Goal: Task Accomplishment & Management: Use online tool/utility

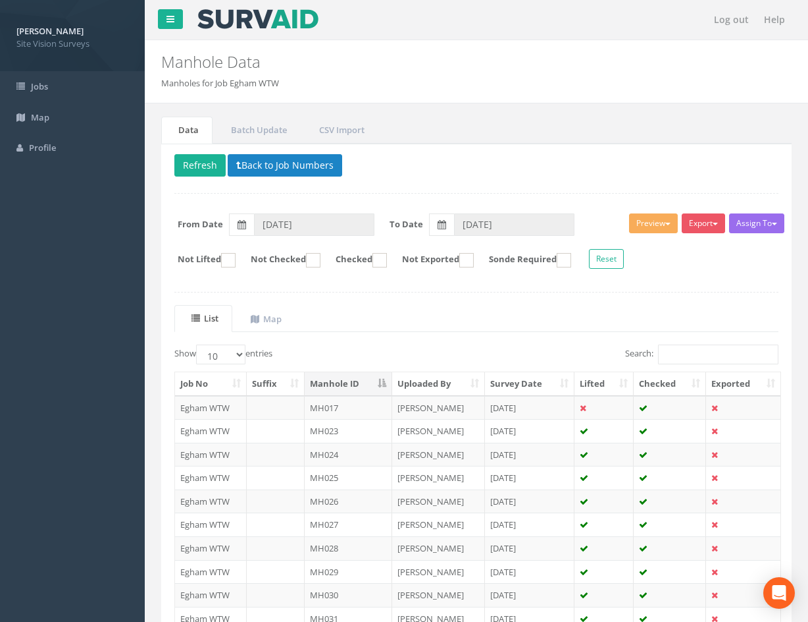
scroll to position [113, 0]
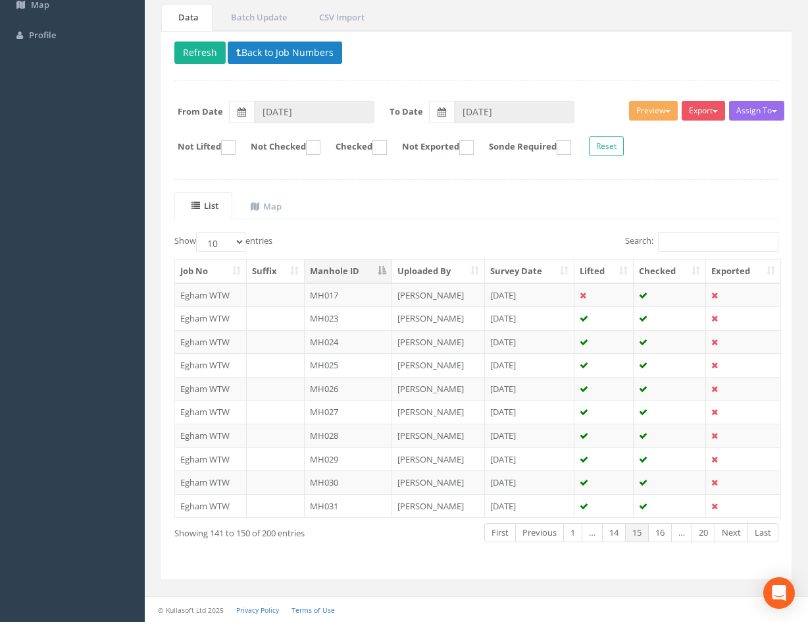
click at [525, 238] on div "List Map Show 10 25 50 100 entries Search: Job No Suffix Manhole ID Uploaded By…" at bounding box center [476, 378] width 604 height 373
click at [483, 246] on div "Search:" at bounding box center [633, 243] width 312 height 23
click at [703, 535] on link "20" at bounding box center [704, 532] width 24 height 19
click at [569, 536] on link "1" at bounding box center [570, 532] width 19 height 19
click at [675, 276] on th "Checked" at bounding box center [670, 271] width 72 height 24
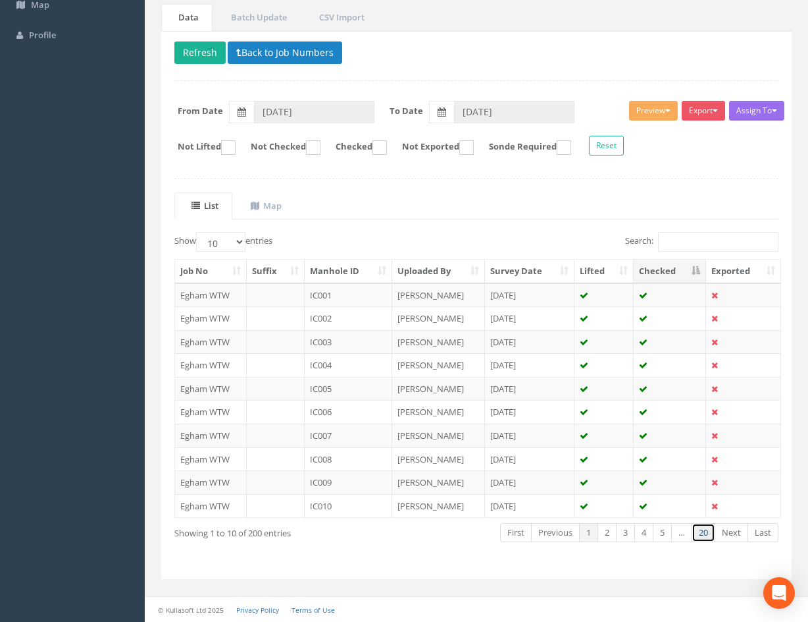
click at [701, 535] on link "20" at bounding box center [704, 532] width 24 height 19
click at [683, 266] on th "Checked" at bounding box center [670, 271] width 72 height 24
click at [675, 267] on th "Checked" at bounding box center [670, 271] width 72 height 24
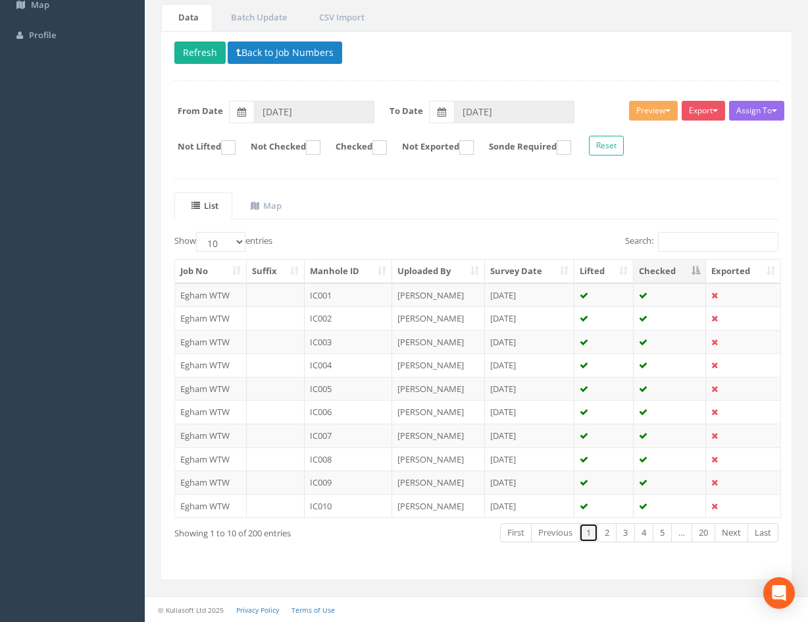
click at [583, 537] on link "1" at bounding box center [588, 532] width 19 height 19
click at [244, 236] on select "10 25 50 100" at bounding box center [220, 242] width 49 height 20
select select "100"
click at [198, 232] on select "10 25 50 100" at bounding box center [220, 242] width 49 height 20
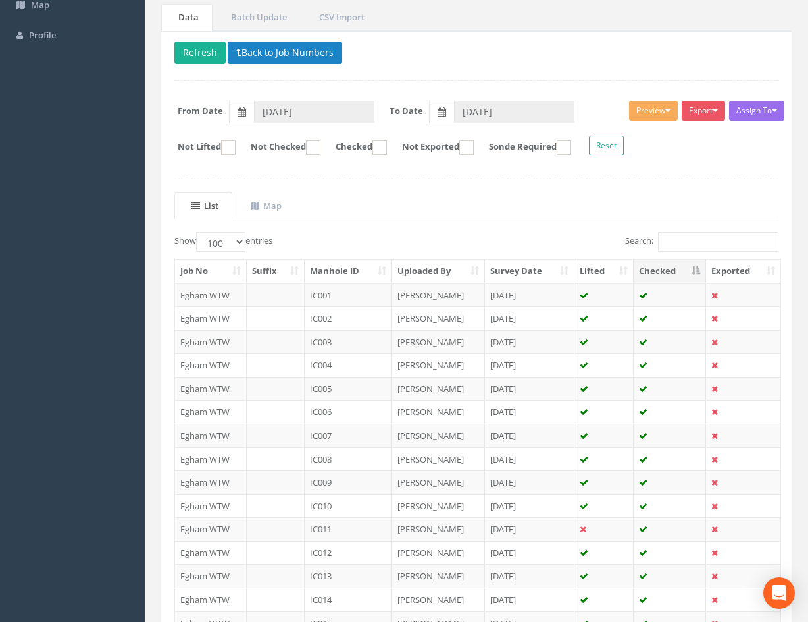
click at [555, 240] on div "Search:" at bounding box center [633, 243] width 292 height 23
drag, startPoint x: 788, startPoint y: 275, endPoint x: 788, endPoint y: 311, distance: 36.2
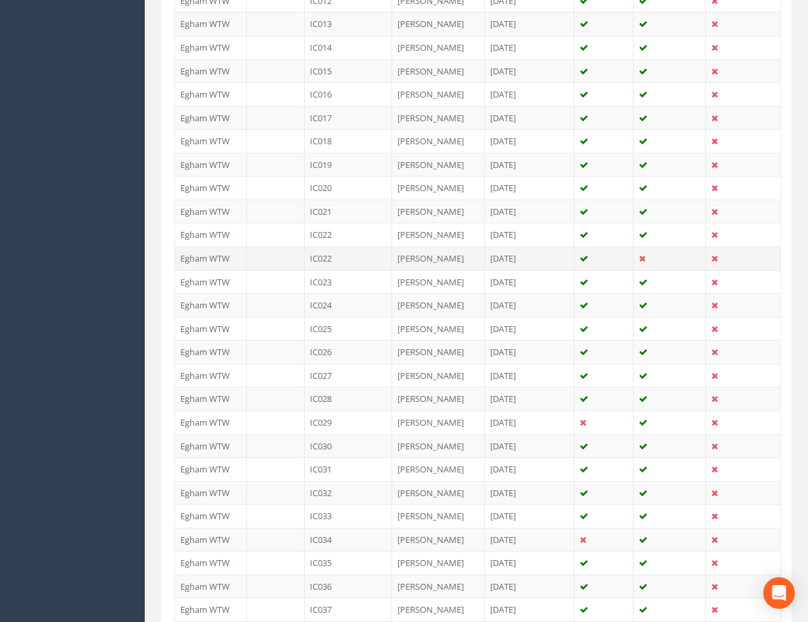
scroll to position [663, 0]
click at [462, 259] on td "[PERSON_NAME]" at bounding box center [438, 260] width 93 height 24
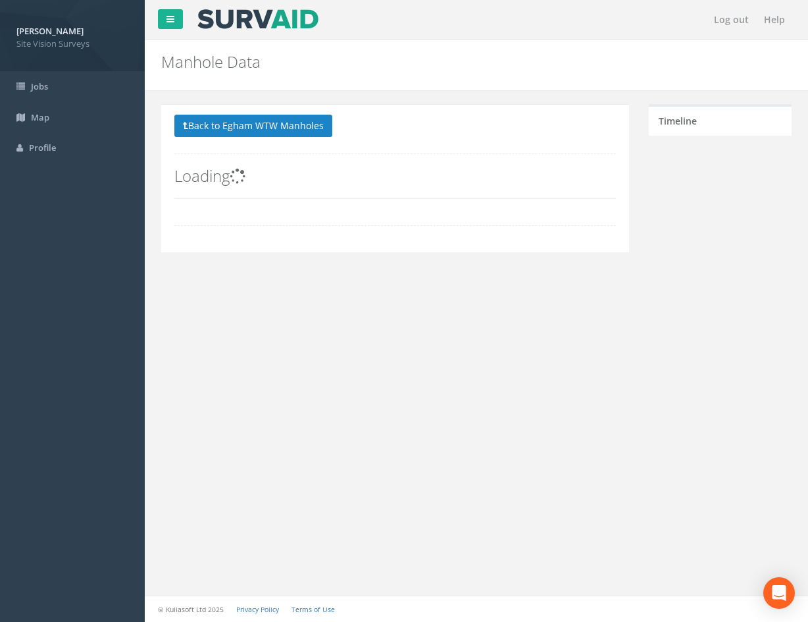
scroll to position [0, 0]
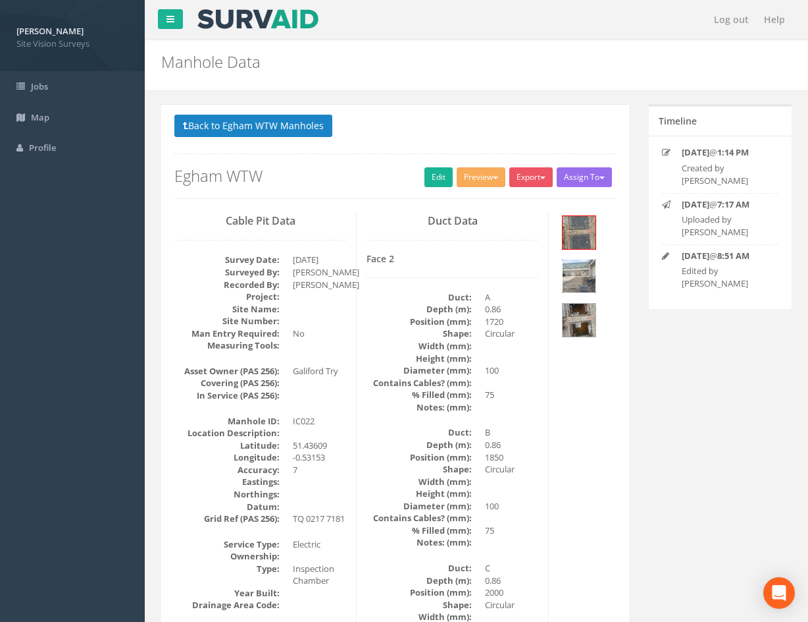
click at [579, 277] on img at bounding box center [579, 275] width 33 height 33
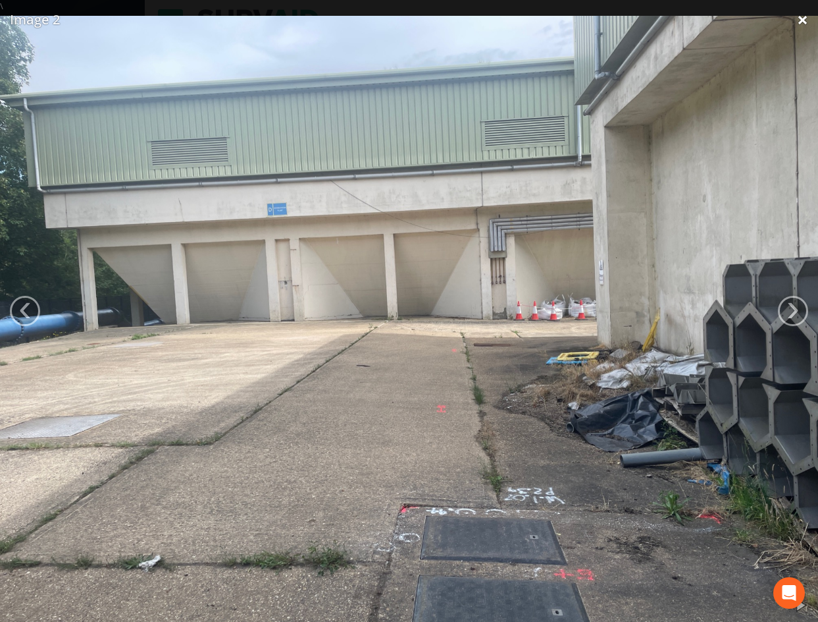
click at [803, 22] on link "×" at bounding box center [802, 20] width 31 height 40
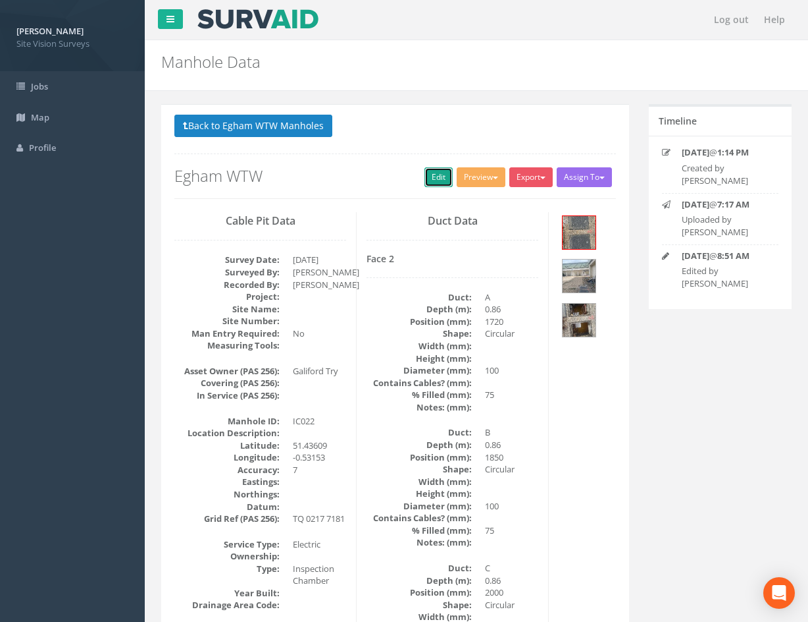
click at [436, 176] on link "Edit" at bounding box center [439, 177] width 28 height 20
drag, startPoint x: 610, startPoint y: 520, endPoint x: 431, endPoint y: 138, distance: 422.6
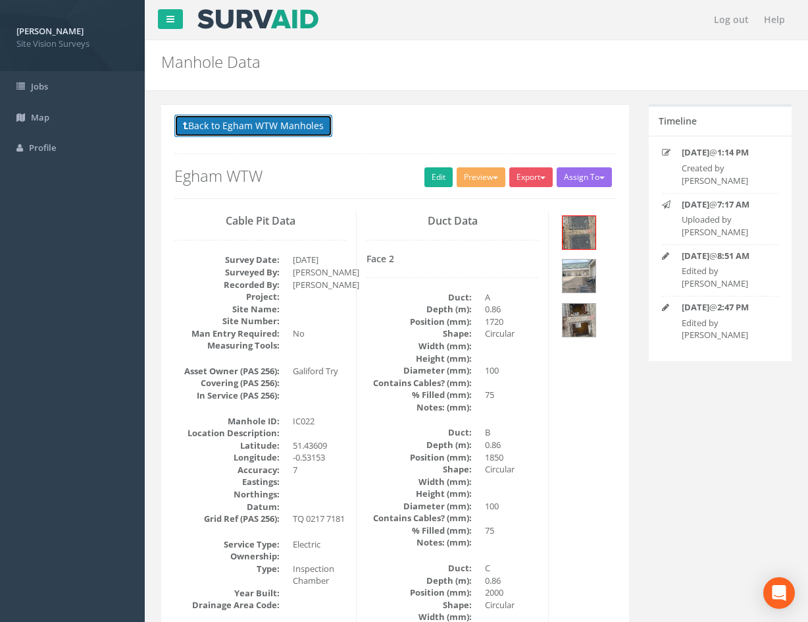
click at [303, 128] on button "Back to Egham WTW Manholes" at bounding box center [253, 126] width 158 height 22
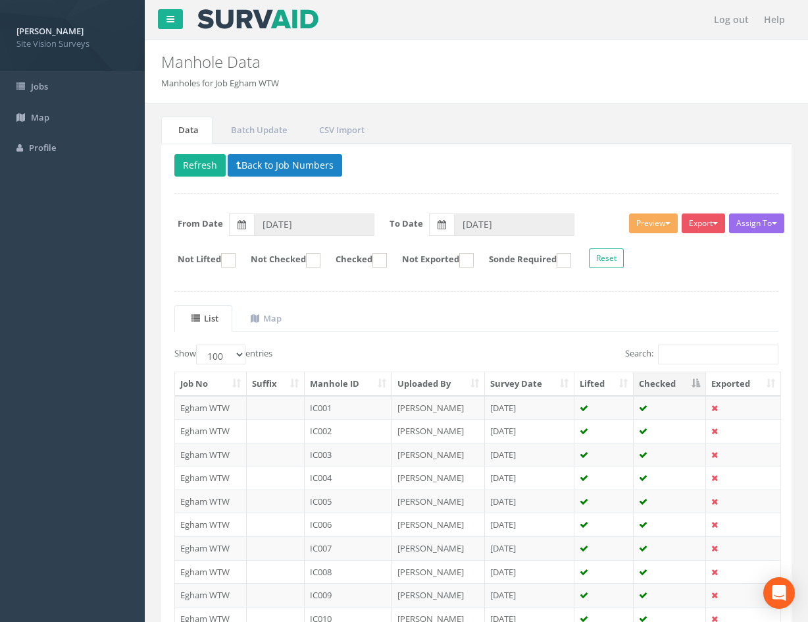
click at [539, 322] on ul "List Map" at bounding box center [476, 318] width 604 height 27
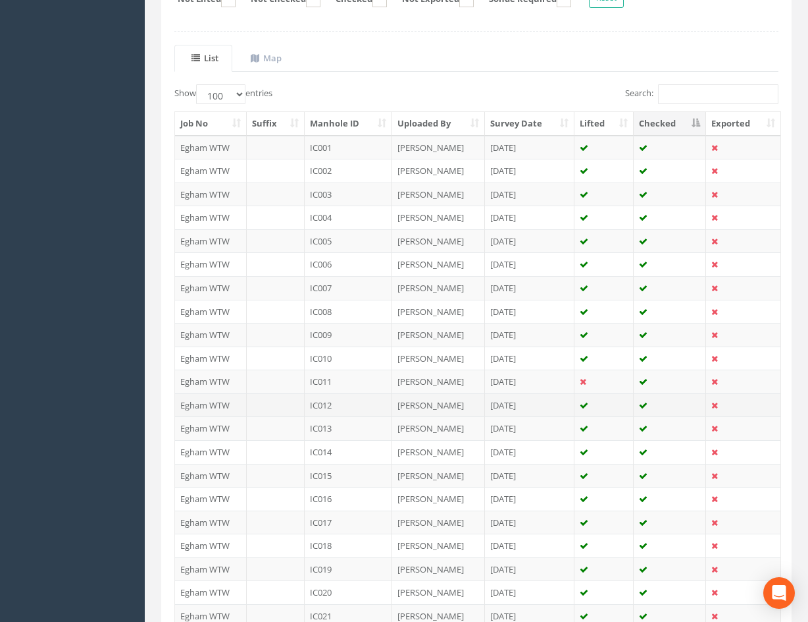
scroll to position [329, 0]
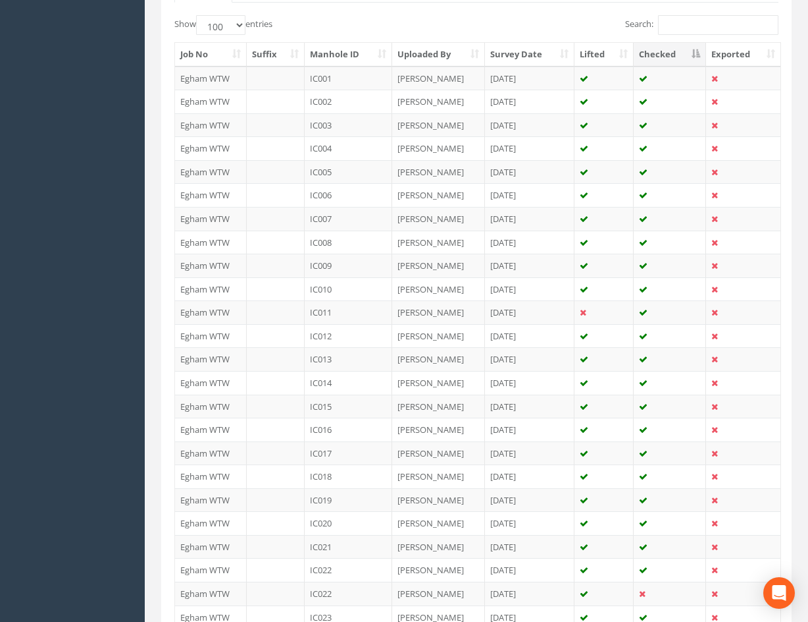
drag, startPoint x: 787, startPoint y: 281, endPoint x: 784, endPoint y: 289, distance: 8.6
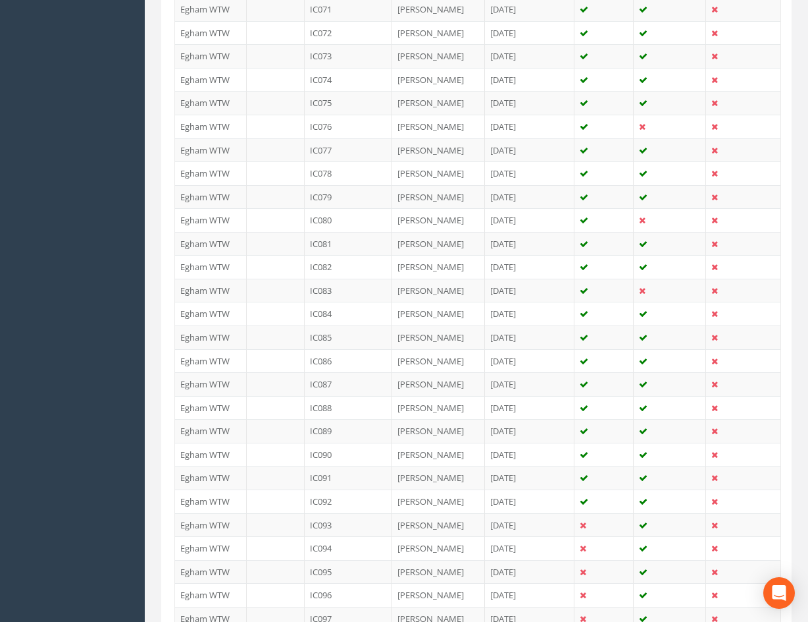
scroll to position [2091, 0]
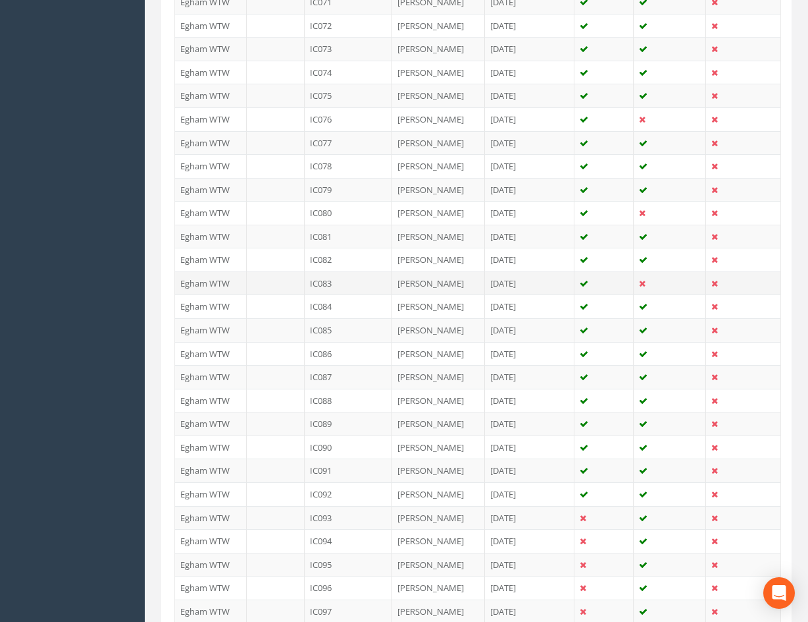
click at [664, 285] on td at bounding box center [670, 283] width 72 height 24
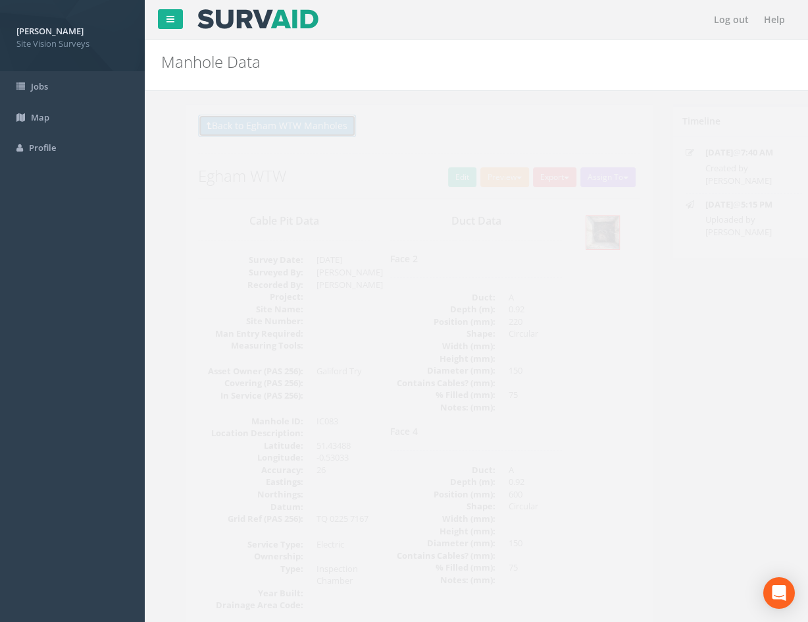
click at [219, 125] on button "Back to Egham WTW Manholes" at bounding box center [253, 126] width 158 height 22
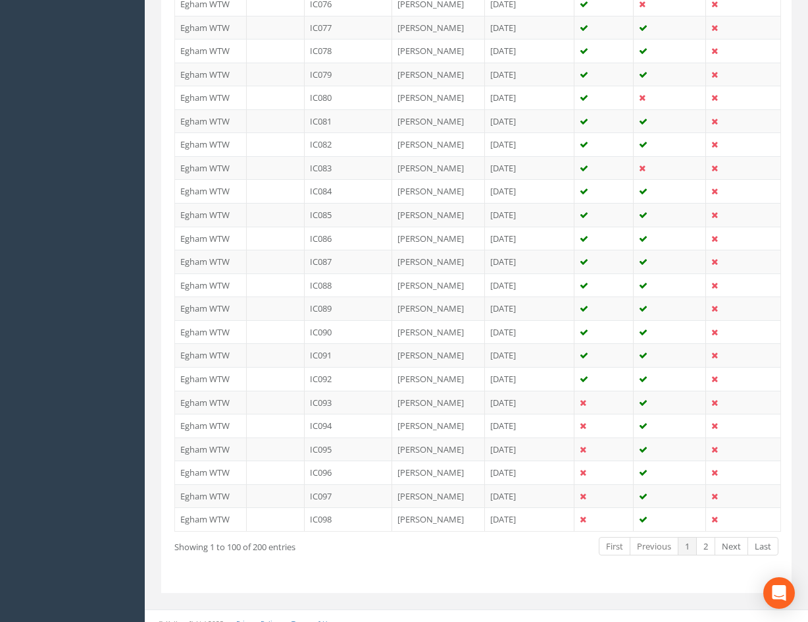
scroll to position [2220, 0]
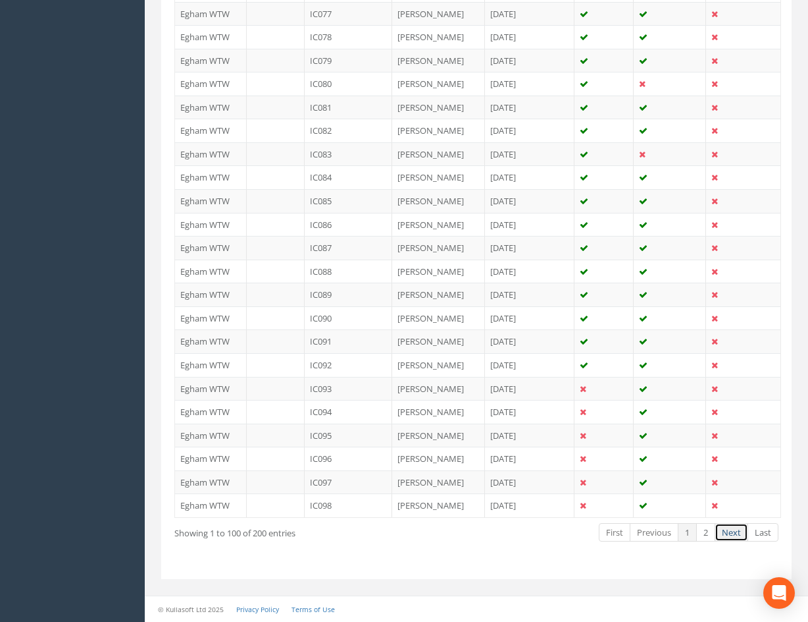
click at [733, 531] on link "Next" at bounding box center [732, 532] width 34 height 19
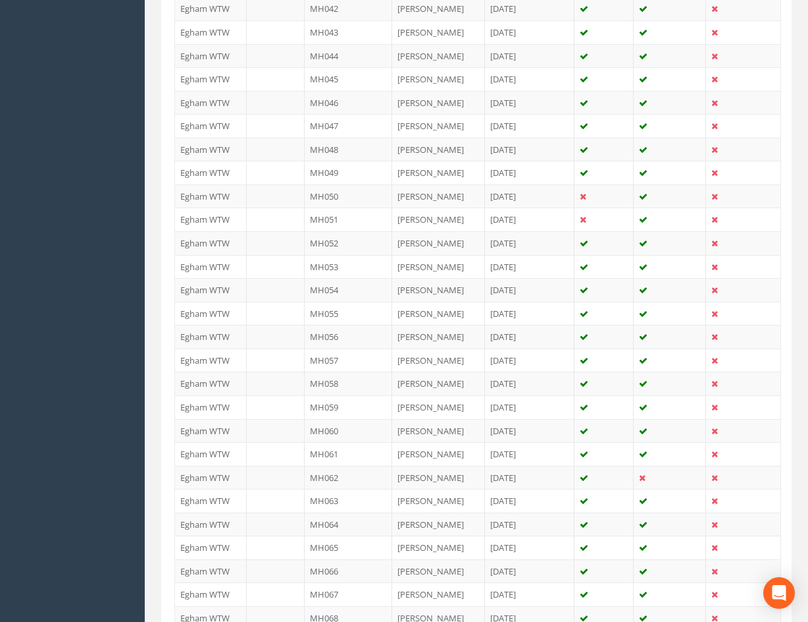
scroll to position [1800, 0]
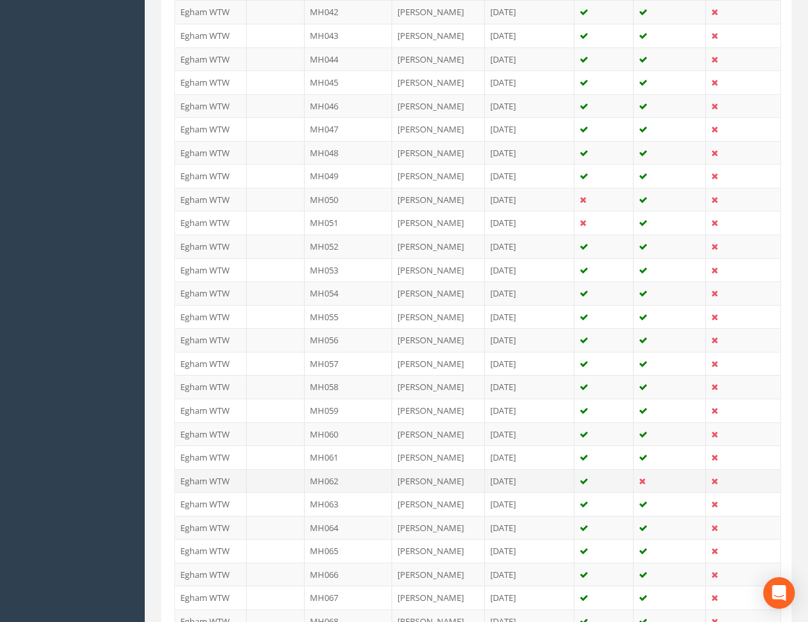
click at [663, 477] on td at bounding box center [670, 481] width 72 height 24
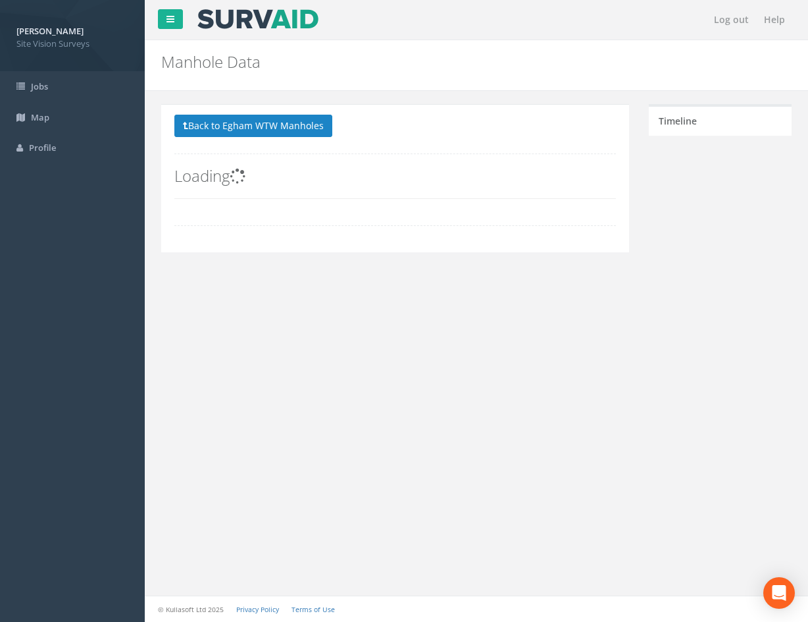
scroll to position [0, 0]
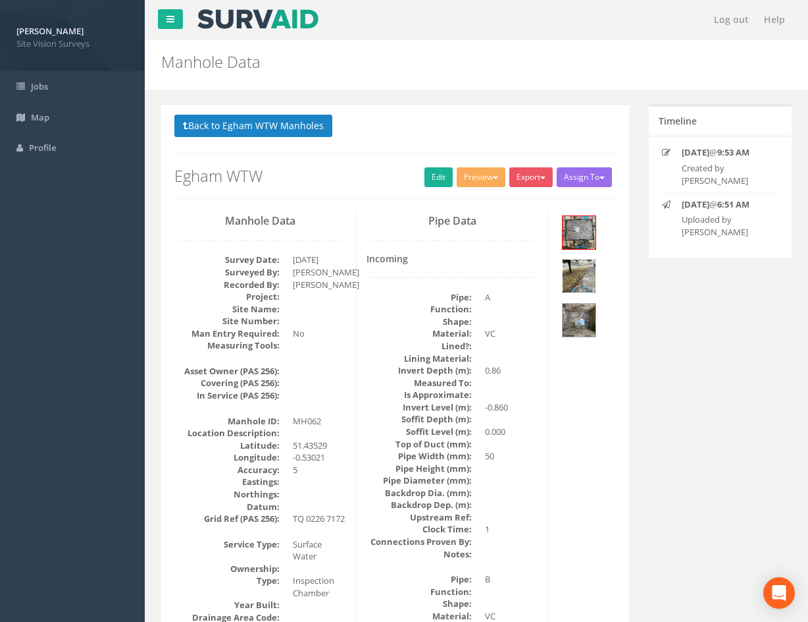
click at [583, 276] on img at bounding box center [579, 275] width 33 height 33
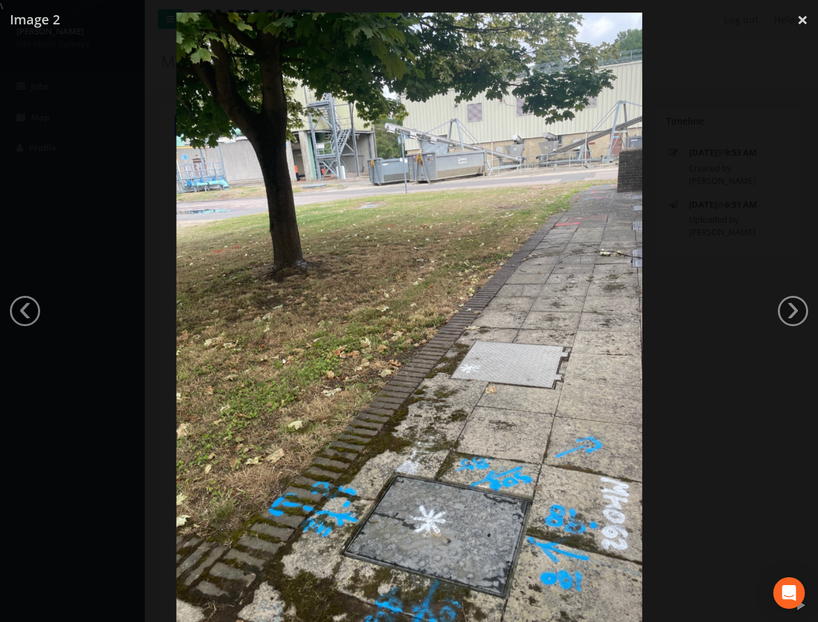
click at [731, 285] on div at bounding box center [409, 324] width 818 height 622
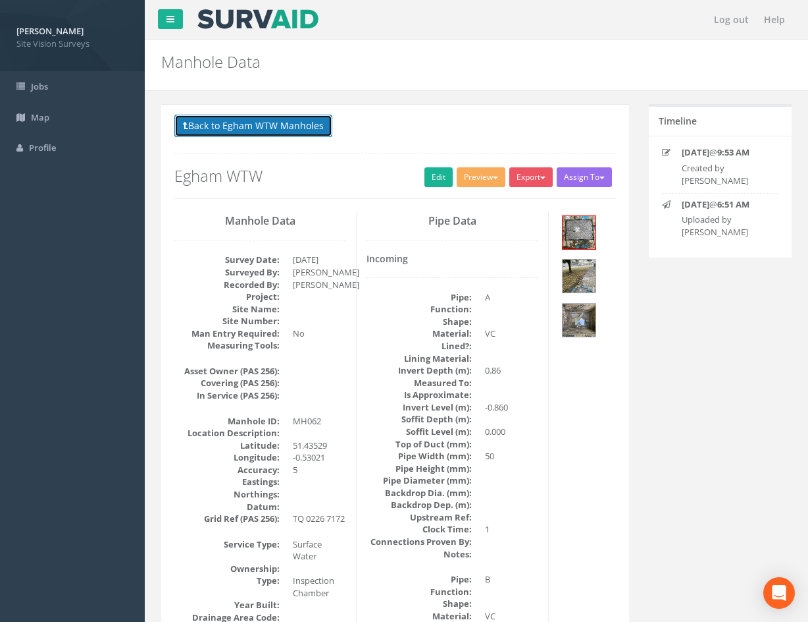
click at [226, 124] on button "Back to Egham WTW Manholes" at bounding box center [253, 126] width 158 height 22
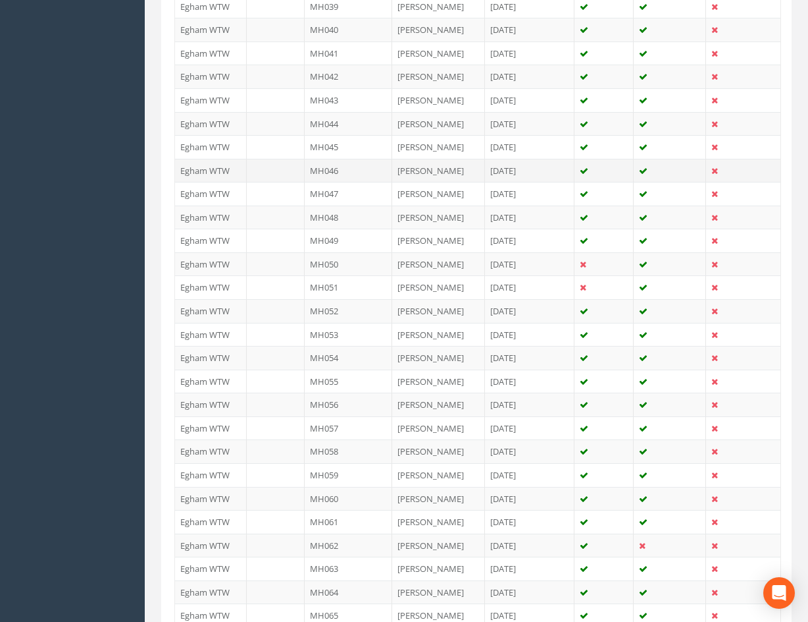
scroll to position [2220, 0]
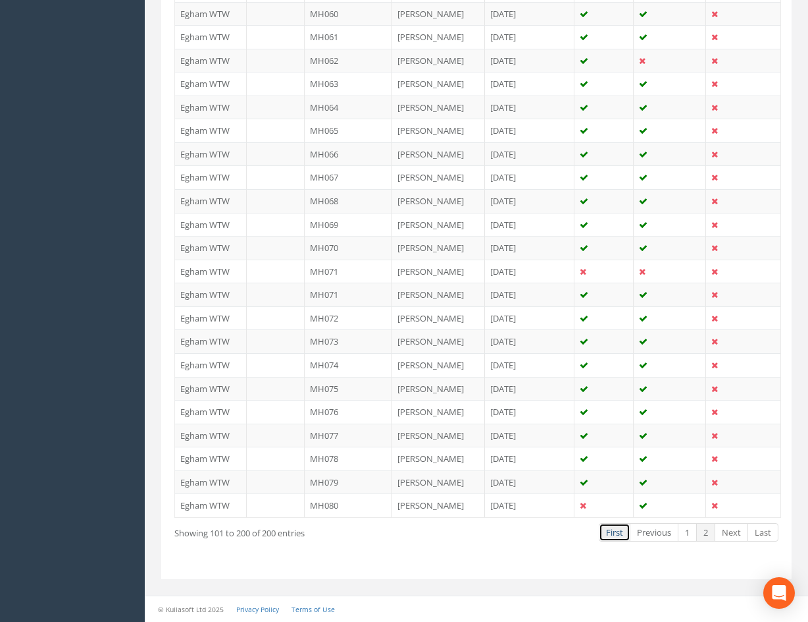
click at [611, 535] on link "First" at bounding box center [615, 532] width 32 height 19
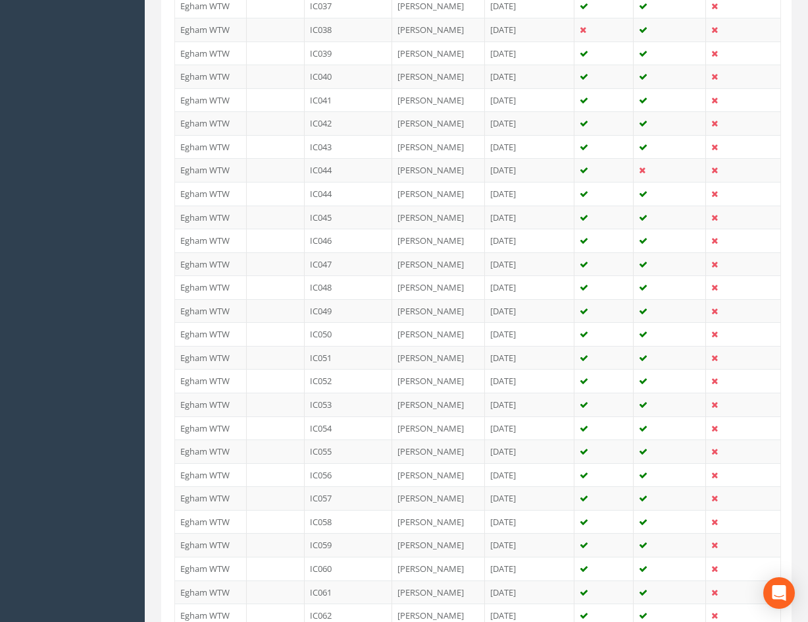
scroll to position [0, 0]
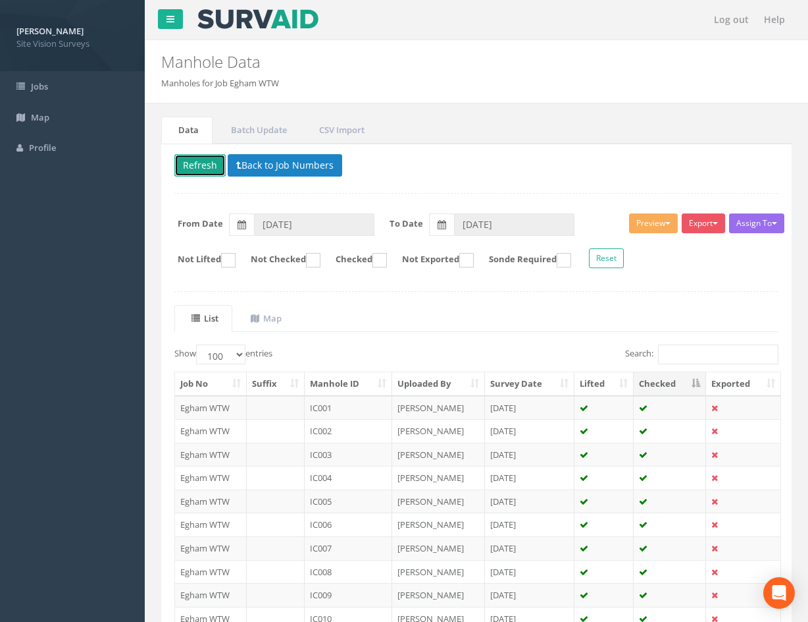
click at [204, 165] on button "Refresh" at bounding box center [199, 165] width 51 height 22
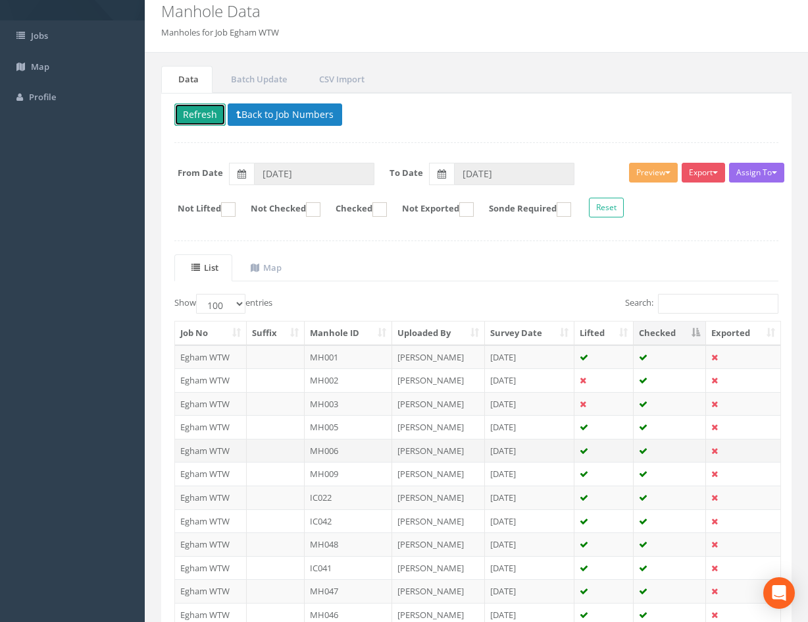
scroll to position [198, 0]
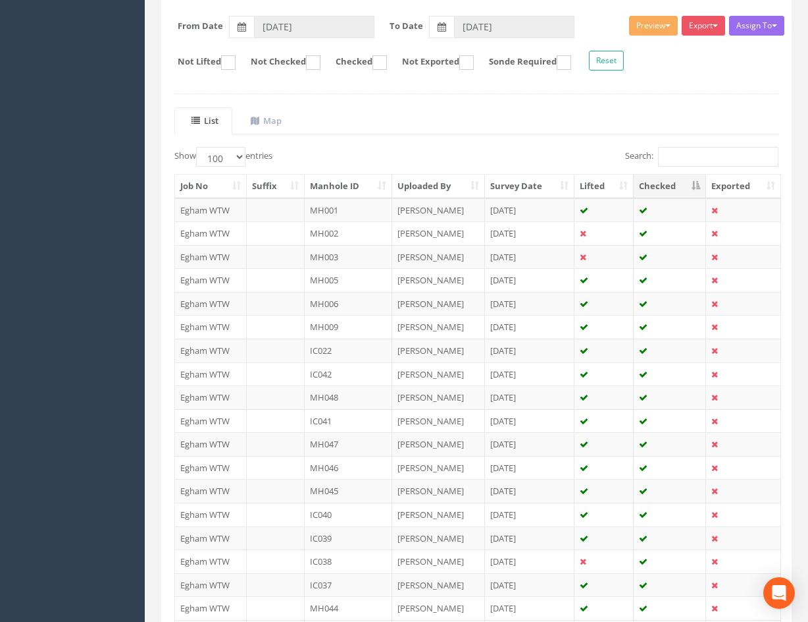
click at [338, 186] on th "Manhole ID" at bounding box center [349, 186] width 88 height 24
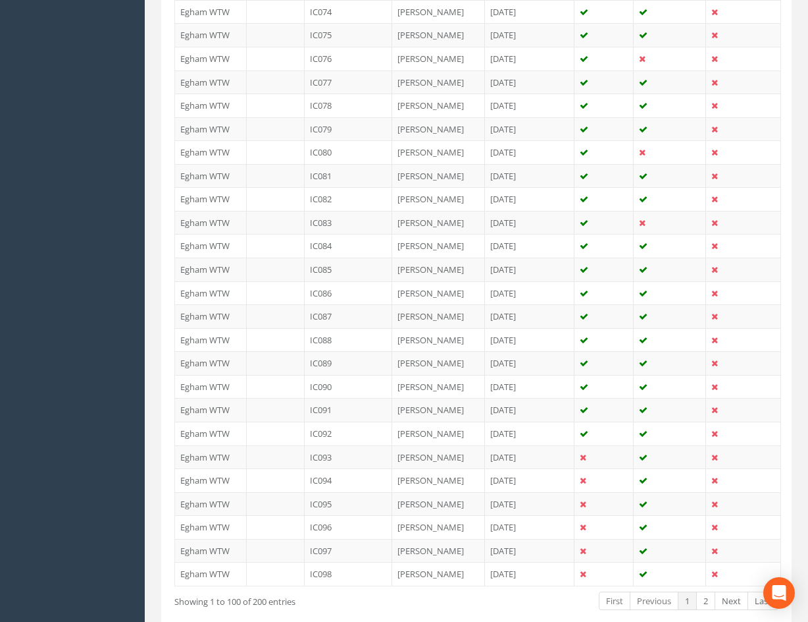
scroll to position [2173, 0]
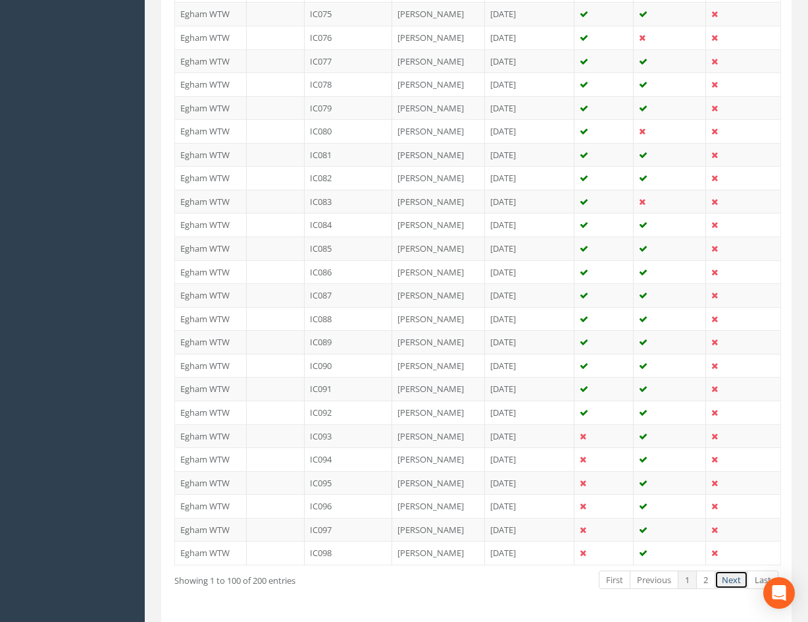
click at [738, 581] on link "Next" at bounding box center [732, 579] width 34 height 19
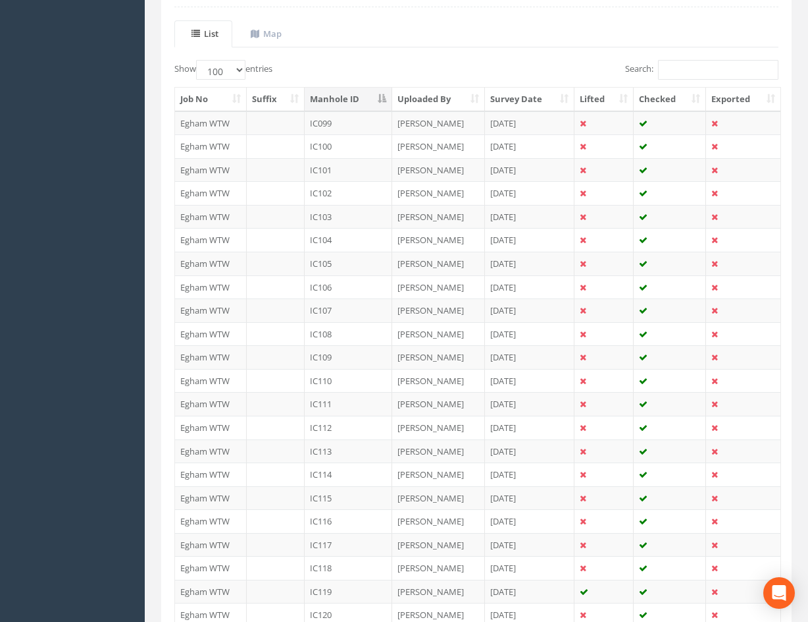
scroll to position [263, 0]
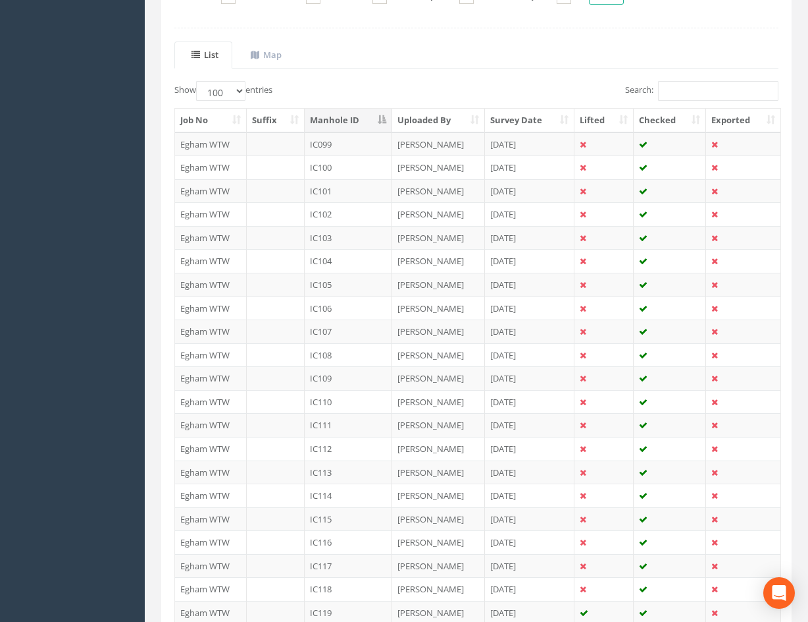
drag, startPoint x: 790, startPoint y: 190, endPoint x: 798, endPoint y: 218, distance: 28.8
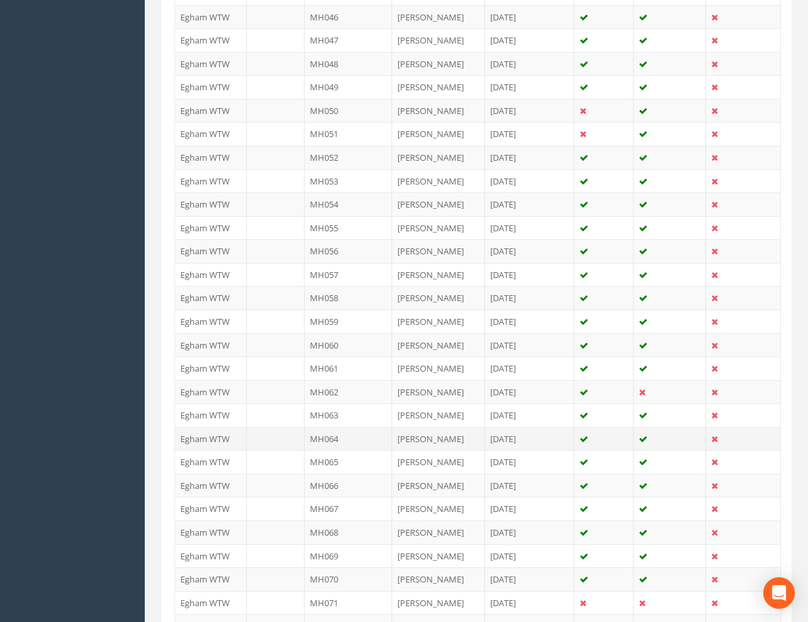
scroll to position [1957, 0]
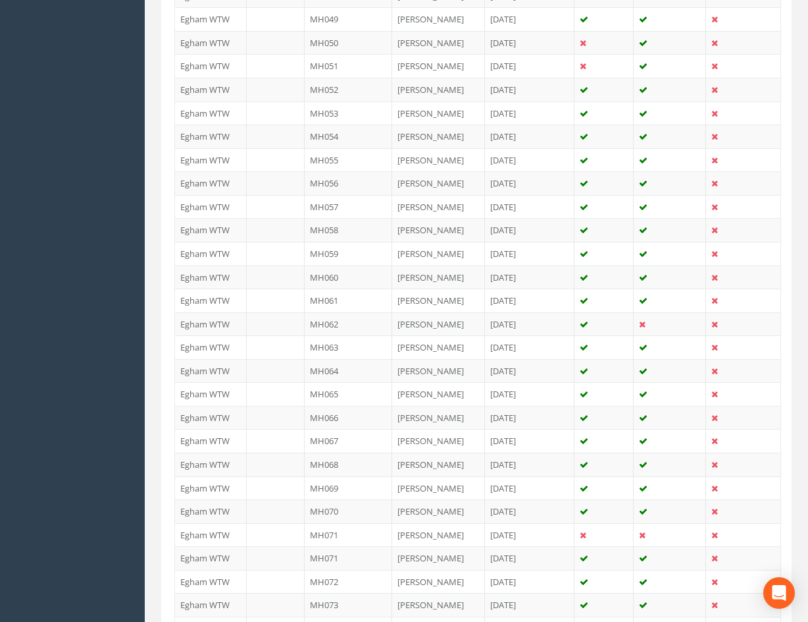
click at [666, 321] on td at bounding box center [670, 324] width 72 height 24
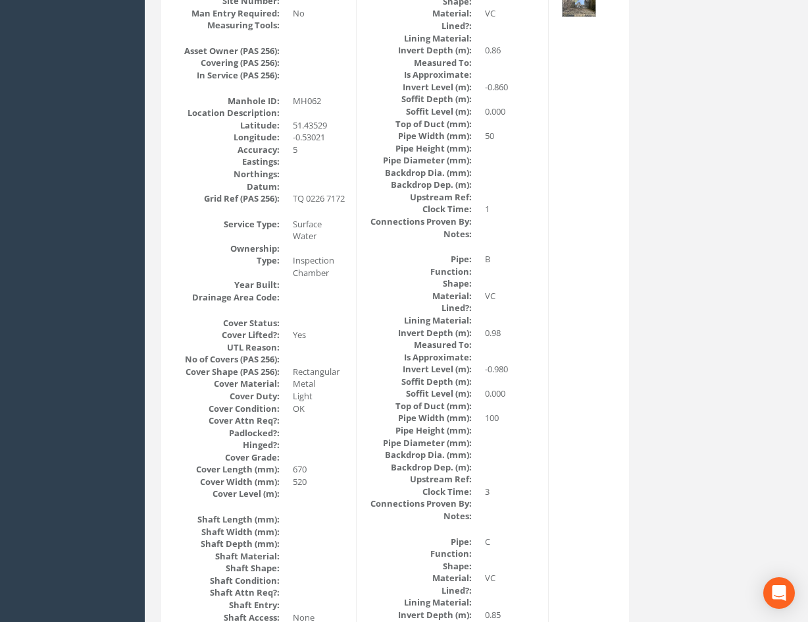
scroll to position [0, 0]
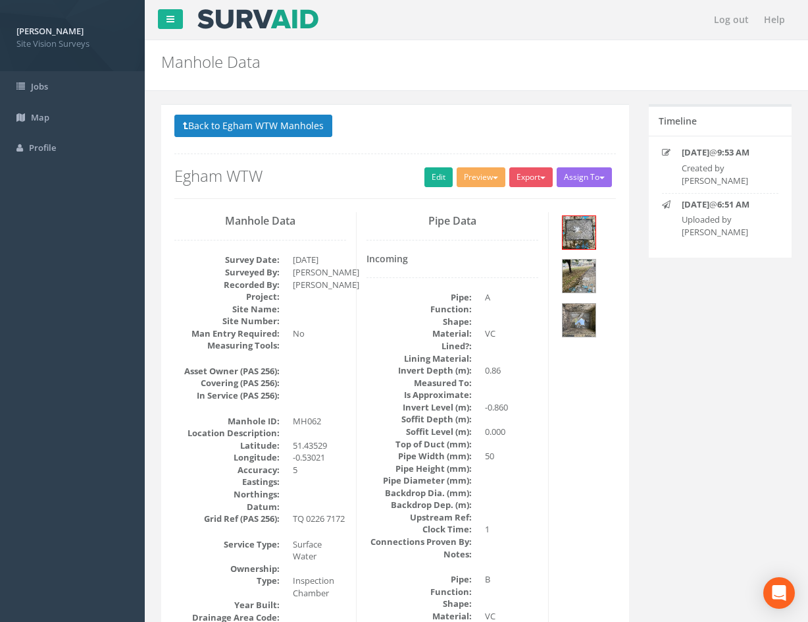
drag, startPoint x: 622, startPoint y: 408, endPoint x: 609, endPoint y: 186, distance: 222.9
click at [591, 277] on img at bounding box center [579, 275] width 33 height 33
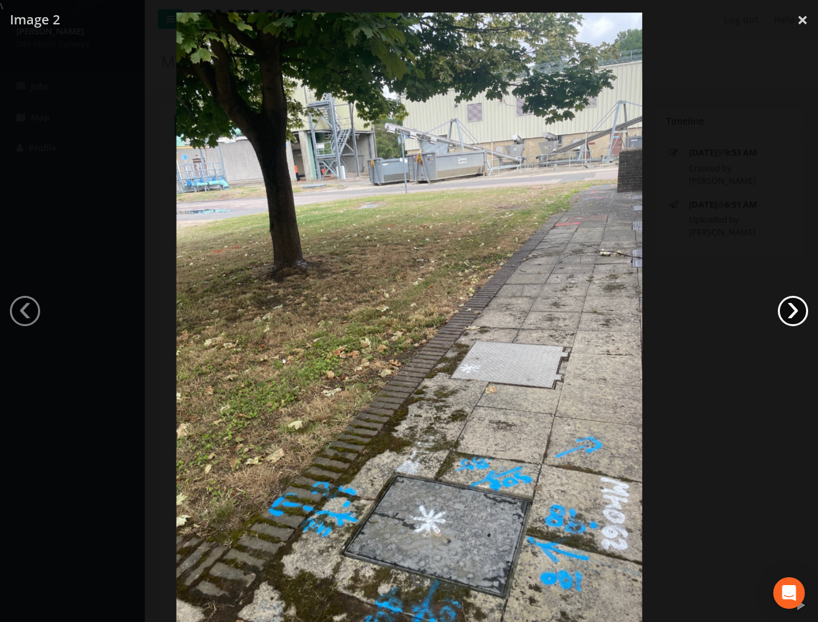
click at [801, 310] on link "›" at bounding box center [793, 311] width 30 height 30
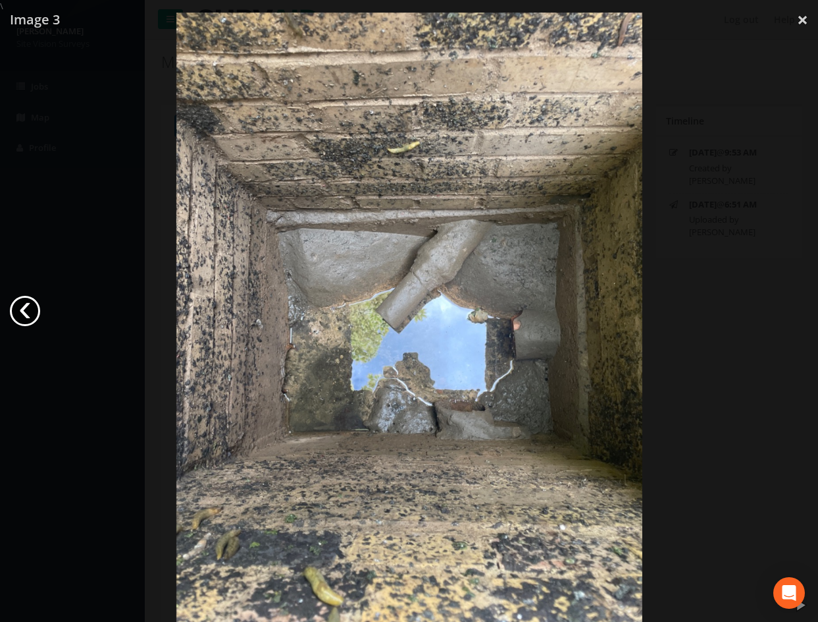
click at [30, 309] on link "‹" at bounding box center [25, 311] width 30 height 30
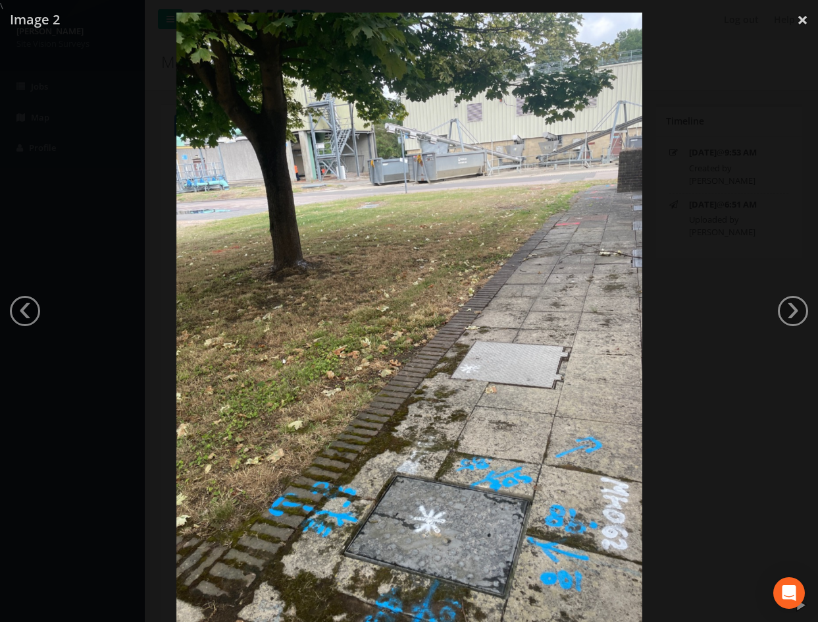
click at [704, 316] on div at bounding box center [409, 324] width 818 height 622
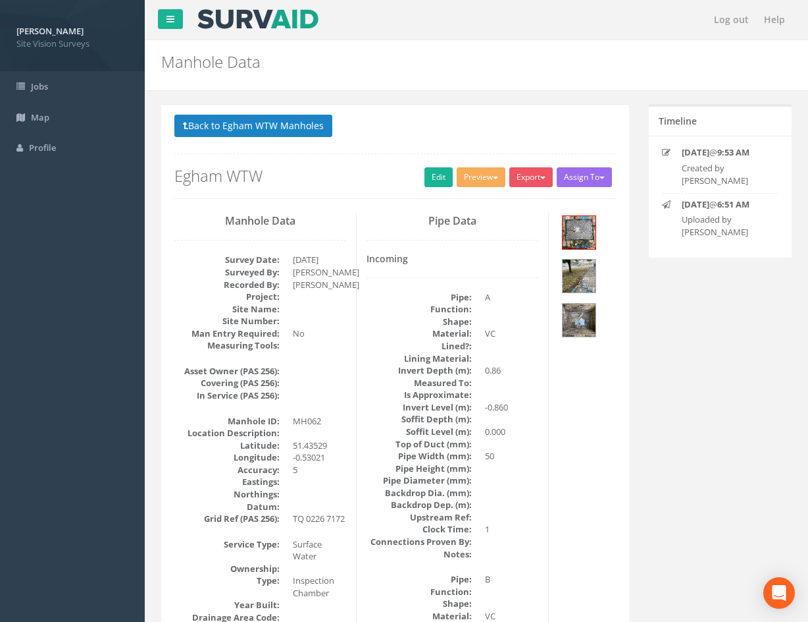
click at [268, 128] on button "Back to Egham WTW Manholes" at bounding box center [253, 126] width 158 height 22
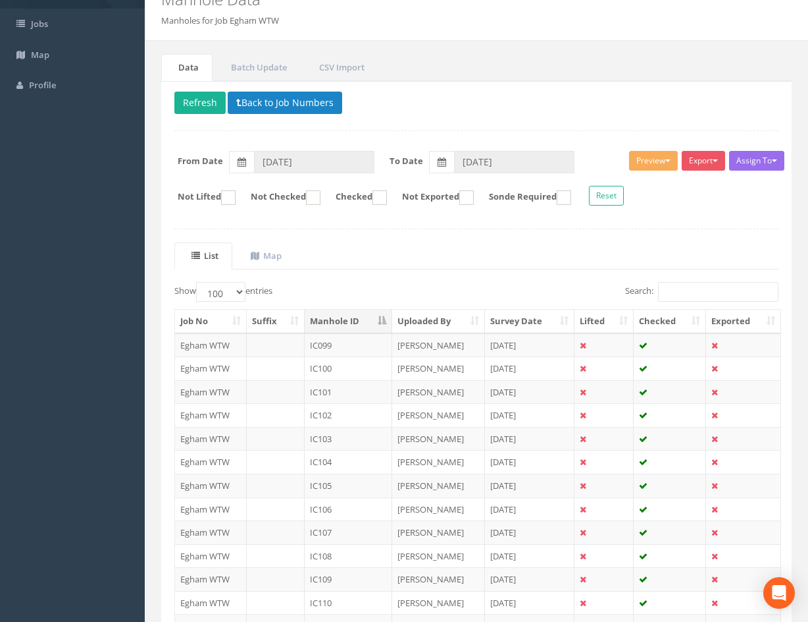
scroll to position [57, 0]
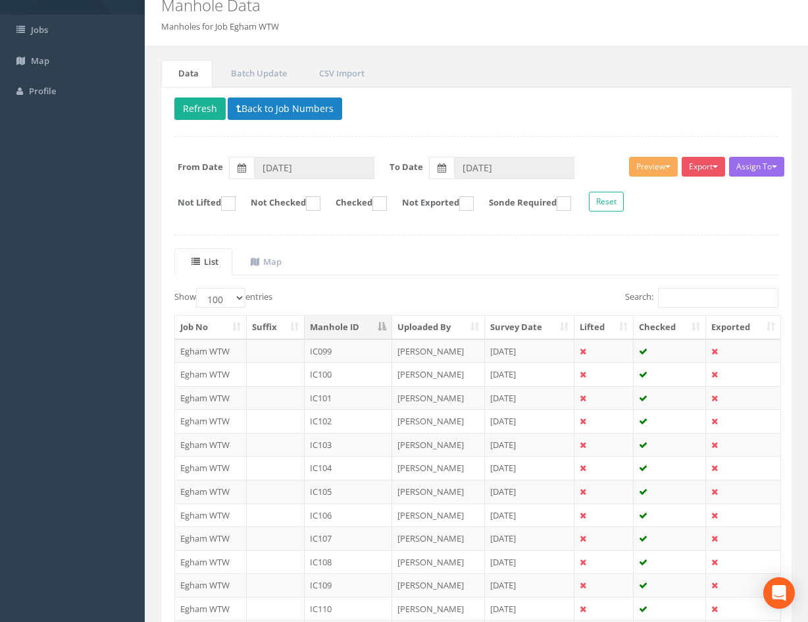
click at [351, 329] on th "Manhole ID" at bounding box center [349, 327] width 88 height 24
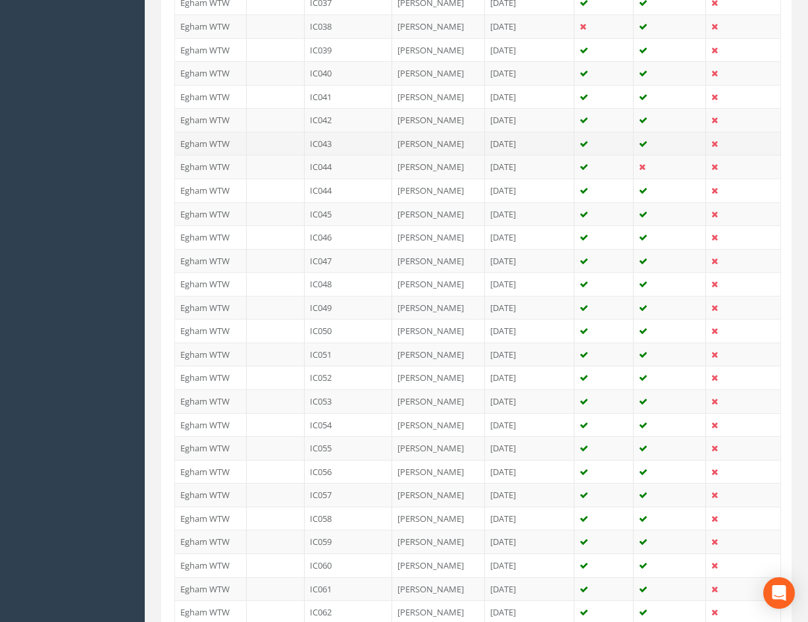
scroll to position [1242, 0]
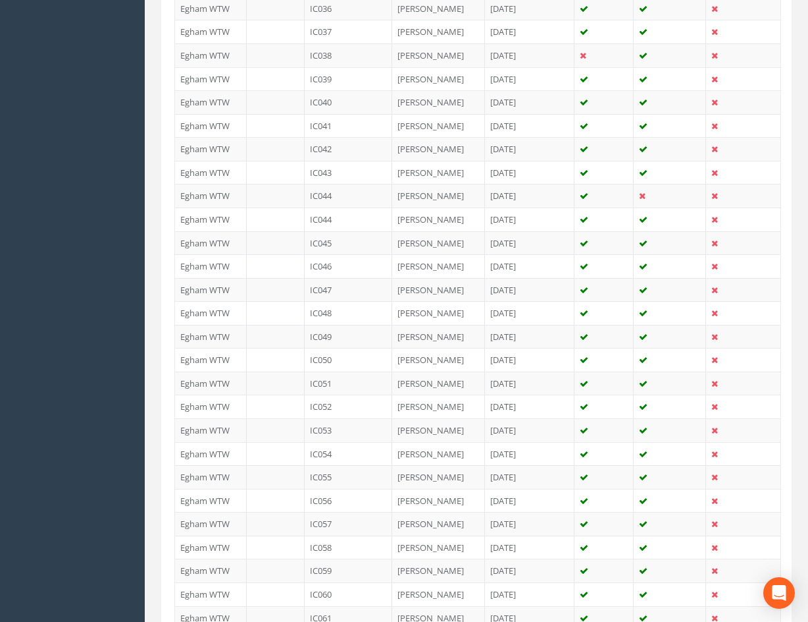
drag, startPoint x: 677, startPoint y: 194, endPoint x: 793, endPoint y: 180, distance: 117.4
click at [793, 180] on div "Data Batch Update CSV Import Delete Refresh Back to Job Numbers Assign To No Co…" at bounding box center [476, 224] width 650 height 2699
click at [784, 191] on div "Job No Suffix Manhole ID Uploaded By Survey Date Lifted Checked Exported Egham …" at bounding box center [477, 313] width 624 height 2374
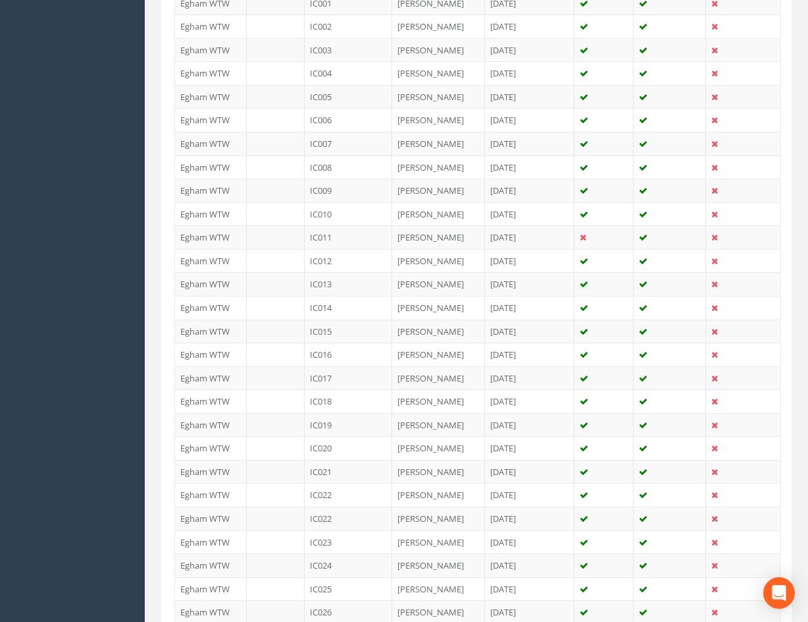
scroll to position [0, 0]
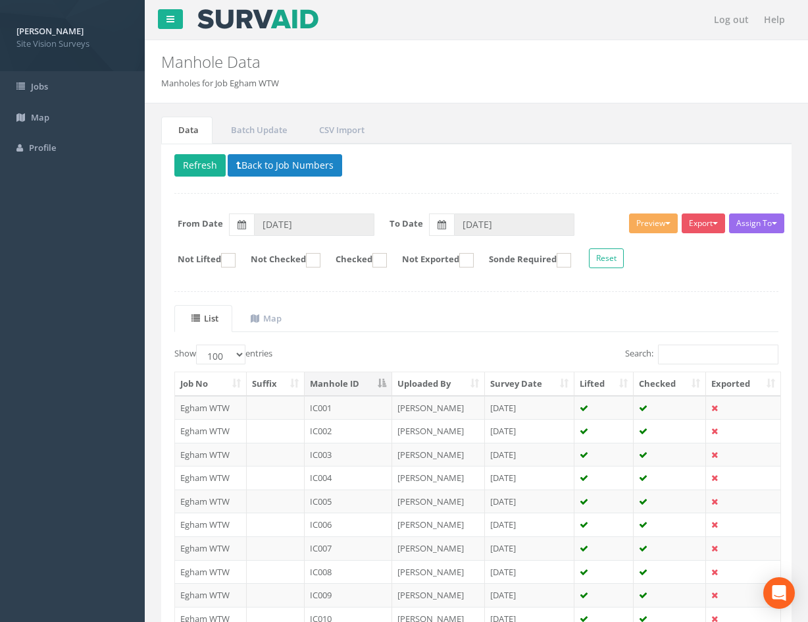
drag, startPoint x: 789, startPoint y: 468, endPoint x: 811, endPoint y: 209, distance: 260.4
click at [741, 169] on p "Delete Refresh Back to Job Numbers" at bounding box center [476, 167] width 604 height 26
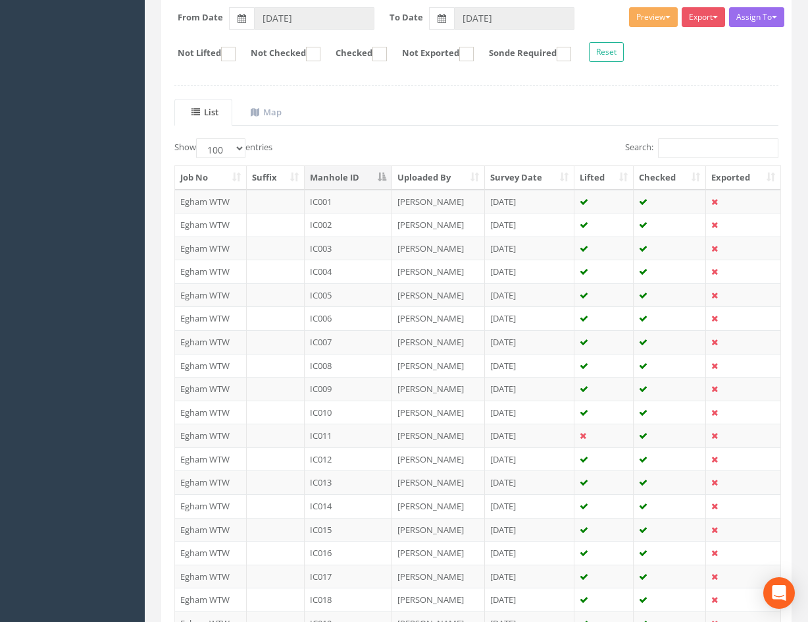
scroll to position [198, 0]
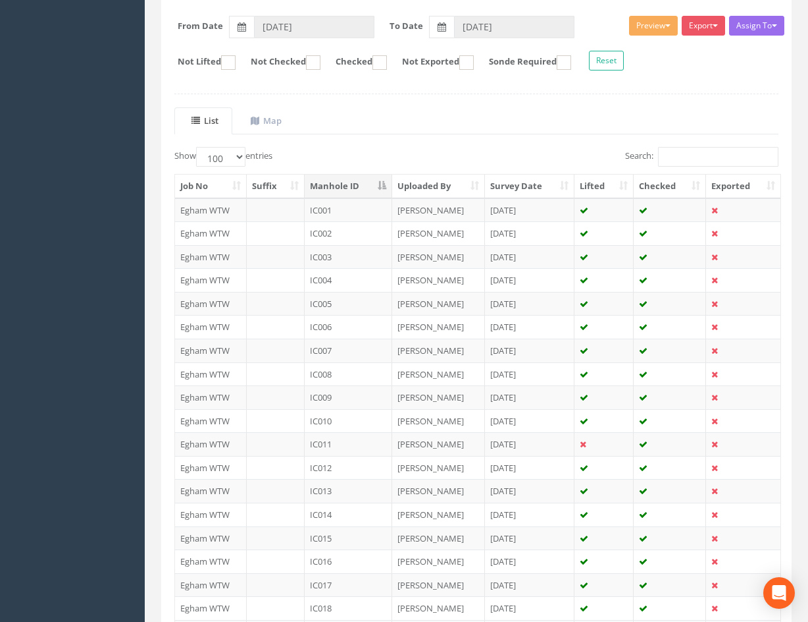
click at [662, 182] on th "Checked" at bounding box center [670, 186] width 72 height 24
click at [663, 182] on th "Checked" at bounding box center [670, 186] width 72 height 24
click at [670, 186] on th "Checked" at bounding box center [670, 186] width 72 height 24
click at [672, 187] on th "Checked" at bounding box center [670, 186] width 72 height 24
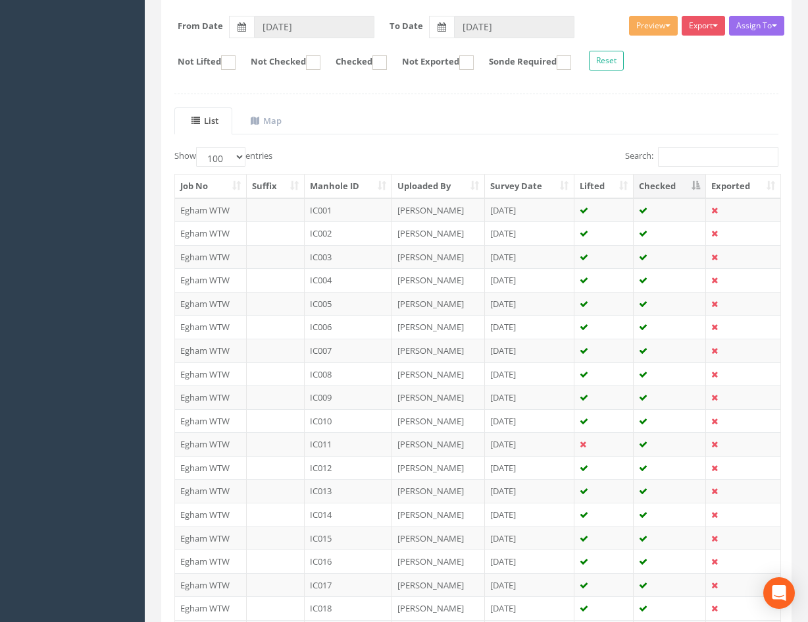
click at [673, 189] on th "Checked" at bounding box center [670, 186] width 72 height 24
click at [612, 188] on th "Lifted" at bounding box center [604, 186] width 59 height 24
click at [616, 189] on th "Lifted" at bounding box center [604, 186] width 59 height 24
click at [739, 190] on th "Exported" at bounding box center [743, 186] width 74 height 24
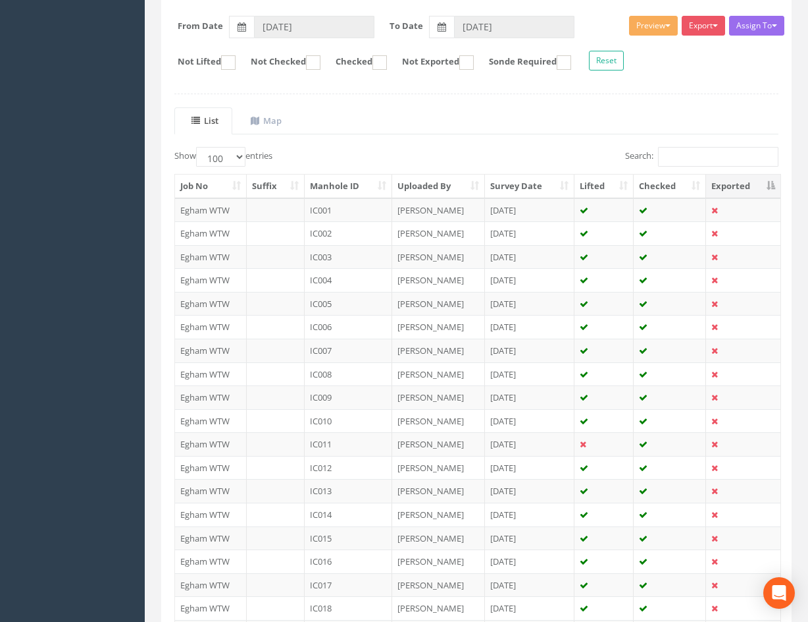
click at [739, 190] on th "Exported" at bounding box center [743, 186] width 74 height 24
click at [661, 186] on th "Checked" at bounding box center [670, 186] width 72 height 24
click at [677, 184] on th "Checked" at bounding box center [670, 186] width 72 height 24
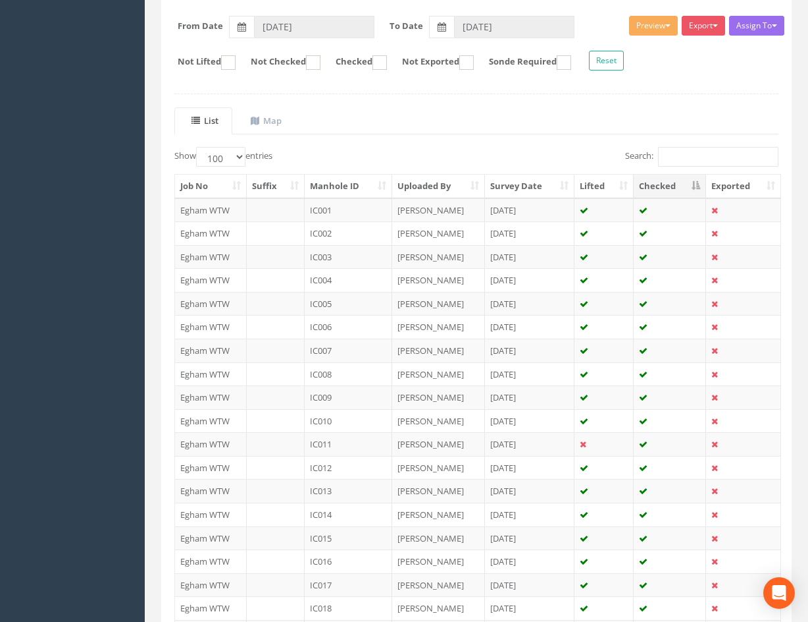
click at [573, 160] on div "Search:" at bounding box center [633, 158] width 292 height 23
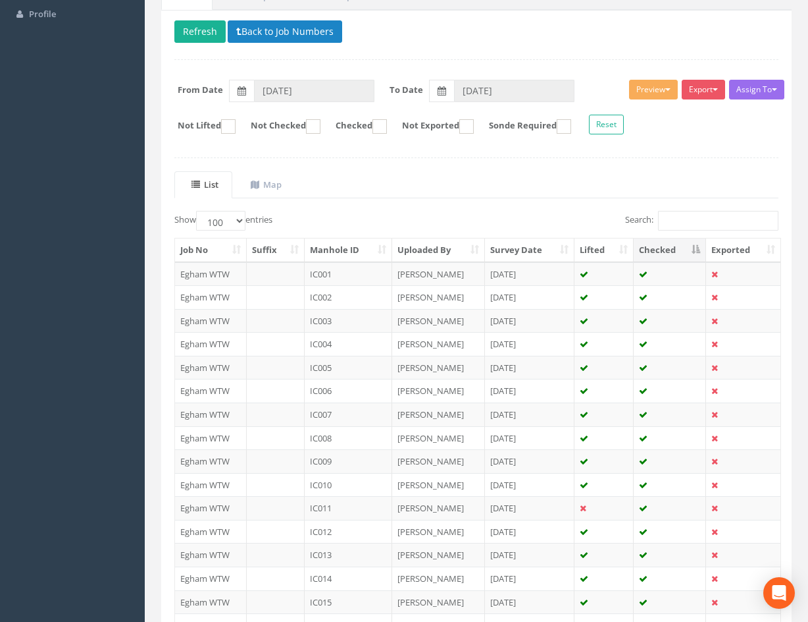
scroll to position [132, 0]
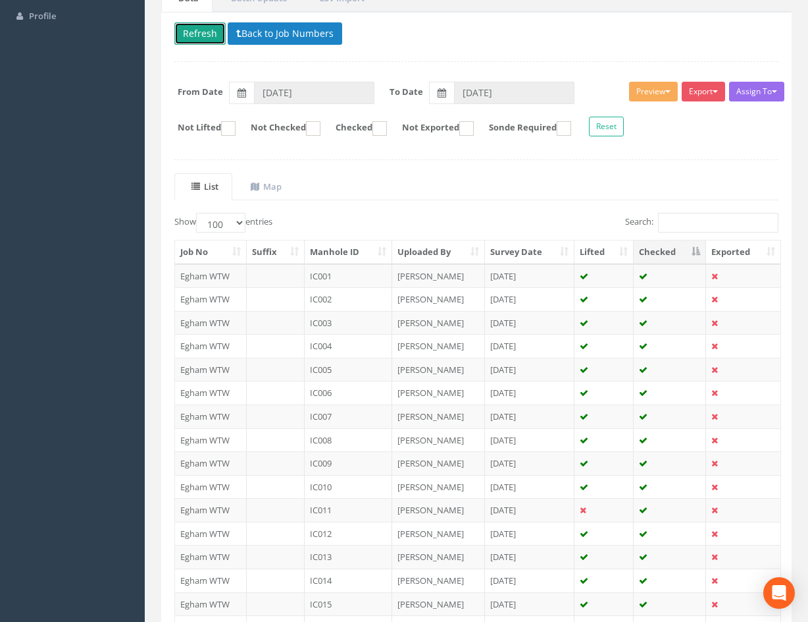
click at [209, 36] on button "Refresh" at bounding box center [199, 33] width 51 height 22
click at [671, 249] on th "Checked" at bounding box center [670, 252] width 72 height 24
click at [673, 248] on th "Checked" at bounding box center [670, 252] width 72 height 24
click at [327, 244] on th "Manhole ID" at bounding box center [349, 252] width 88 height 24
click at [498, 215] on div "Search:" at bounding box center [633, 224] width 292 height 23
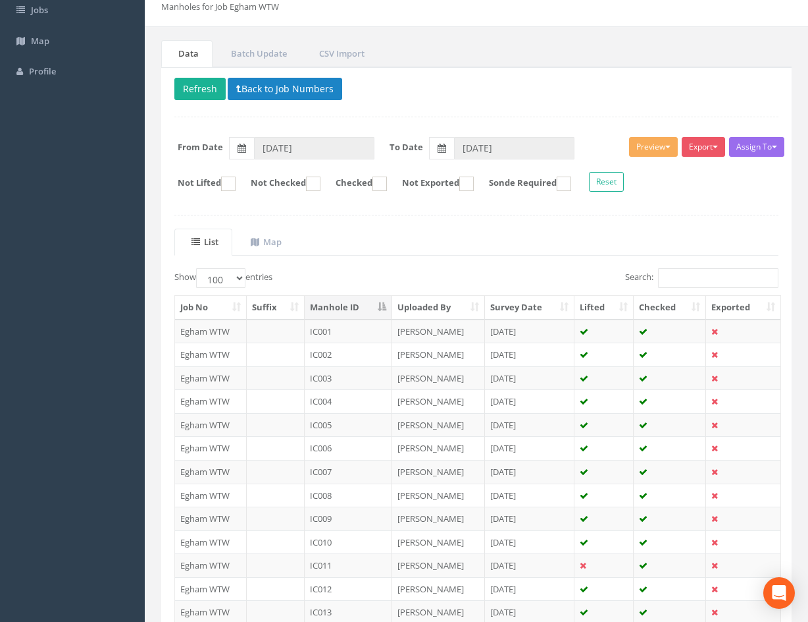
scroll to position [0, 0]
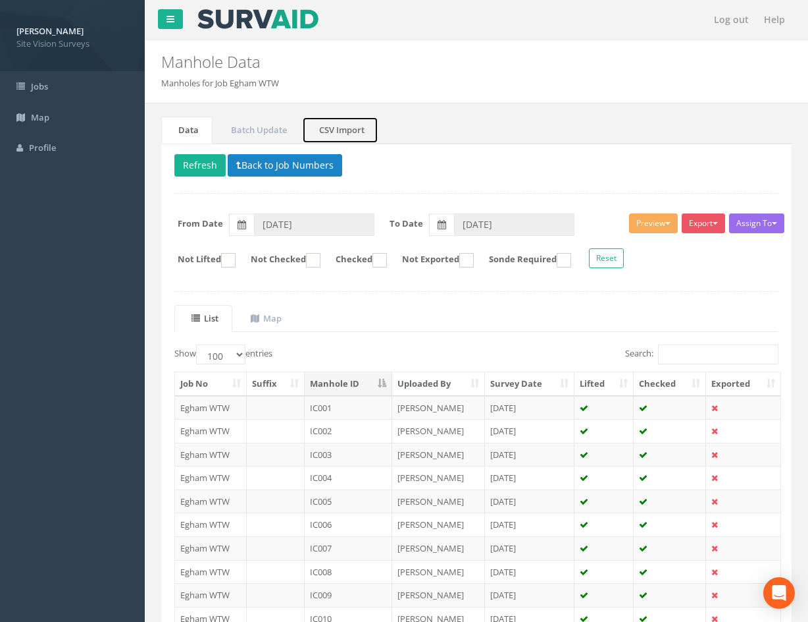
click at [344, 129] on link "CSV Import" at bounding box center [340, 130] width 76 height 27
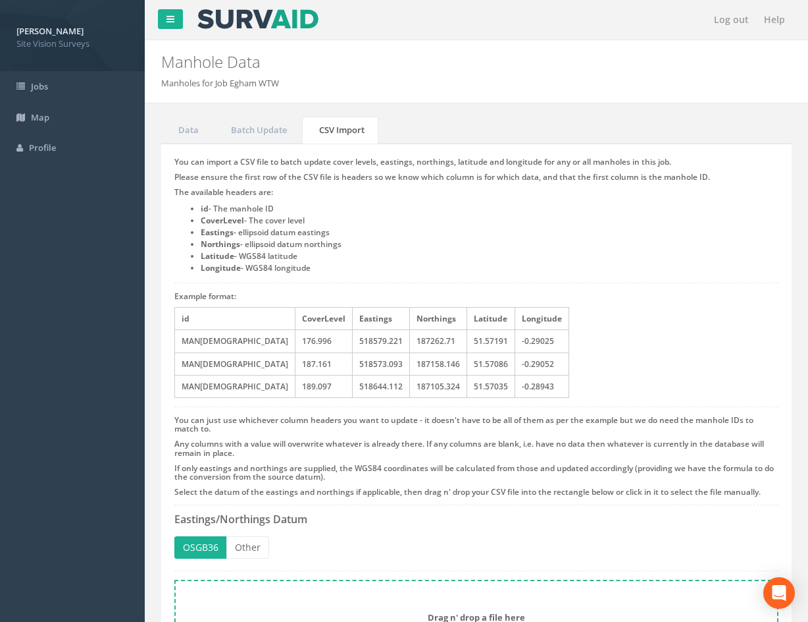
click at [724, 192] on h5 "The available headers are:" at bounding box center [476, 192] width 604 height 9
click at [482, 233] on li "Eastings - ellipsoid datum eastings" at bounding box center [490, 232] width 578 height 12
drag, startPoint x: 620, startPoint y: 285, endPoint x: 616, endPoint y: 300, distance: 15.2
click at [620, 286] on div "You can import a CSV file to batch update cover levels, eastings, northings, la…" at bounding box center [476, 419] width 631 height 550
click at [474, 232] on li "Eastings - ellipsoid datum eastings" at bounding box center [490, 232] width 578 height 12
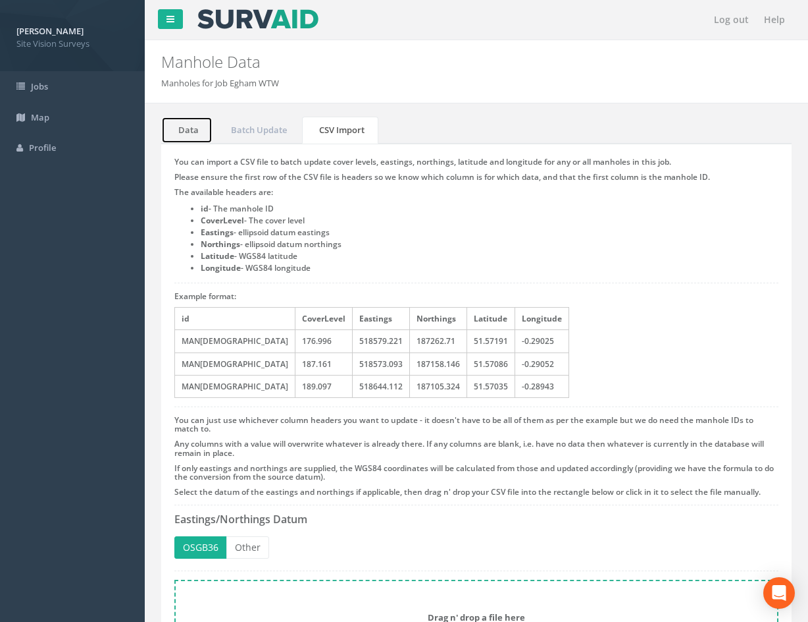
click at [190, 133] on link "Data" at bounding box center [186, 130] width 51 height 27
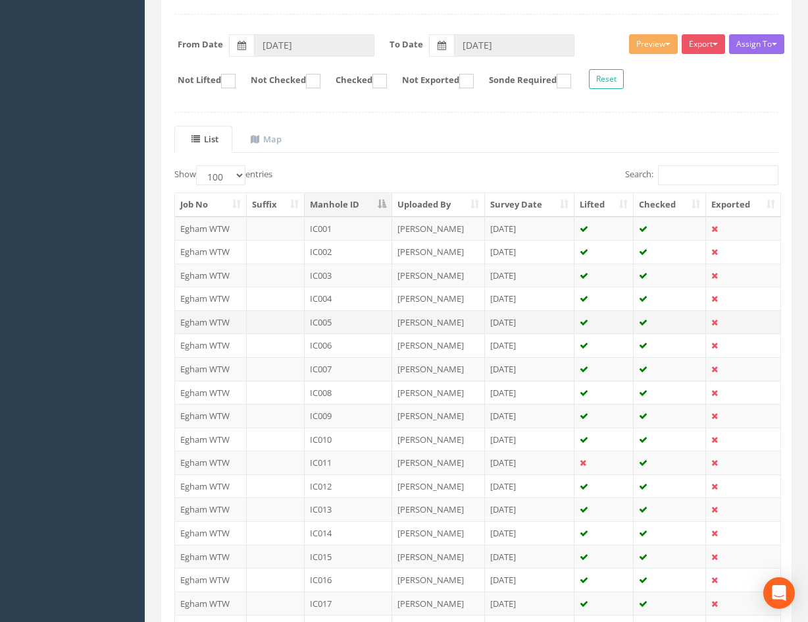
scroll to position [198, 0]
